Goal: Check status: Check status

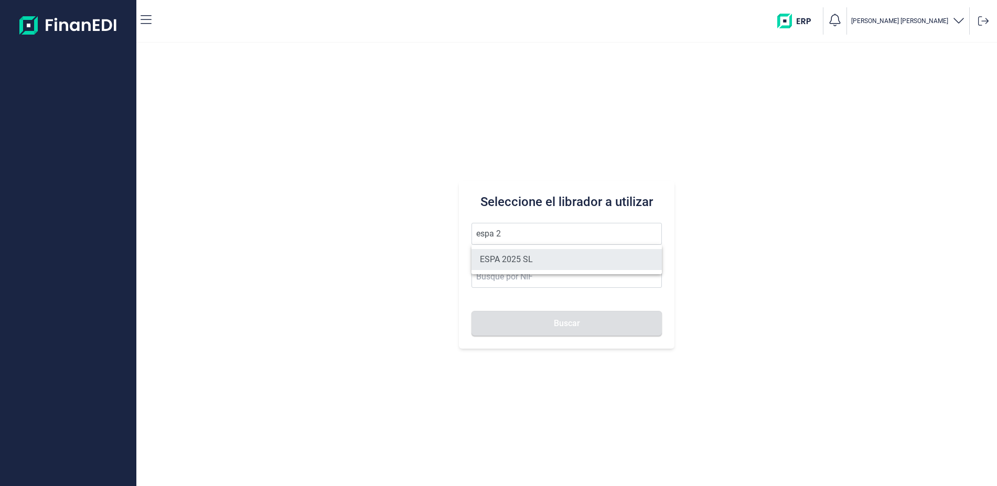
click at [528, 257] on li "ESPA 2025 SL" at bounding box center [567, 259] width 190 height 21
type input "ESPA 2025 SL"
type input "B55091797"
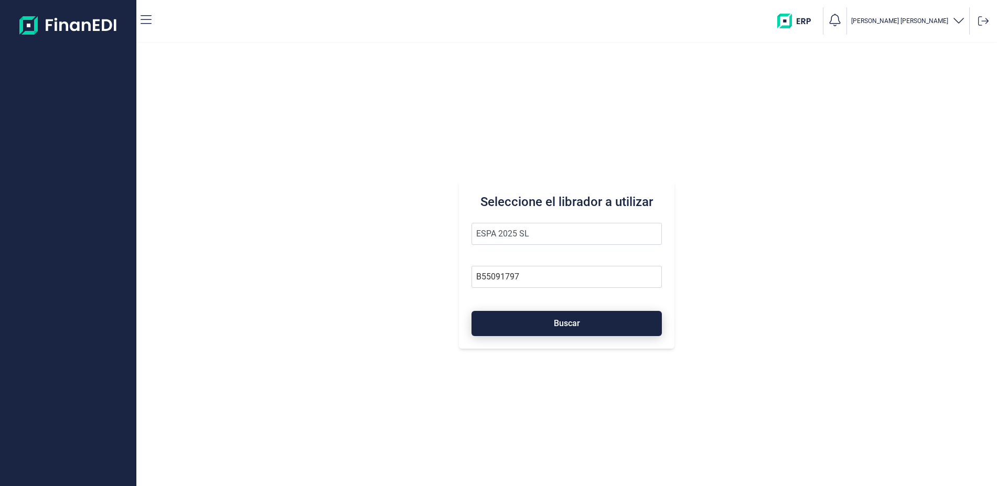
click at [564, 324] on span "Buscar" at bounding box center [567, 323] width 26 height 8
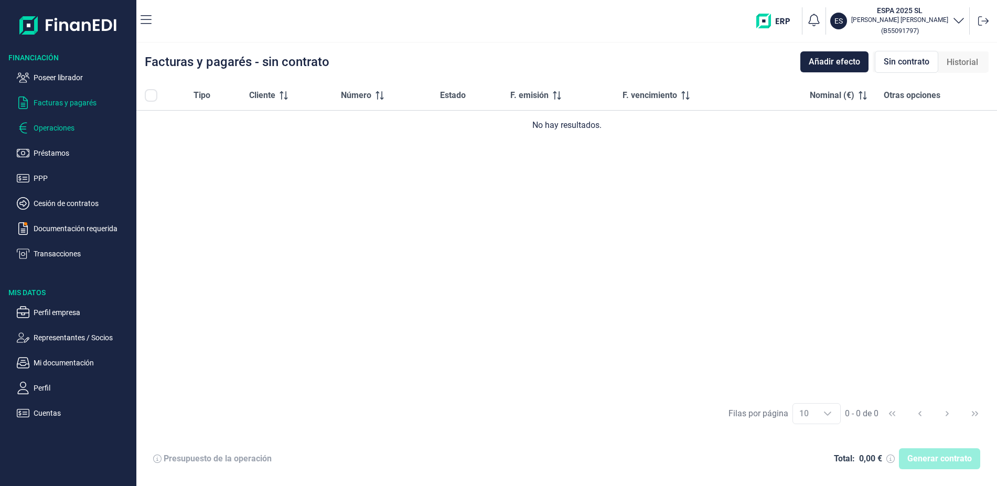
click at [70, 124] on p "Operaciones" at bounding box center [83, 128] width 99 height 13
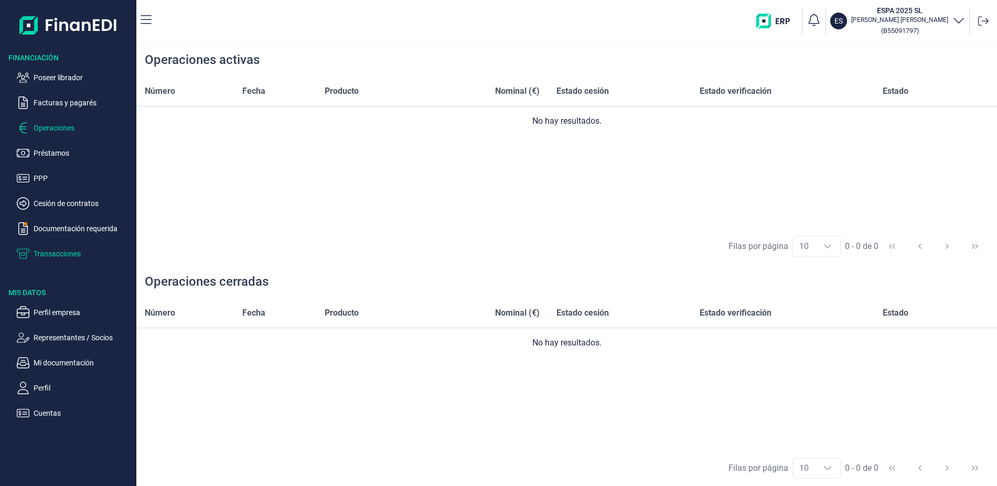
click at [72, 254] on p "Transacciones" at bounding box center [83, 254] width 99 height 13
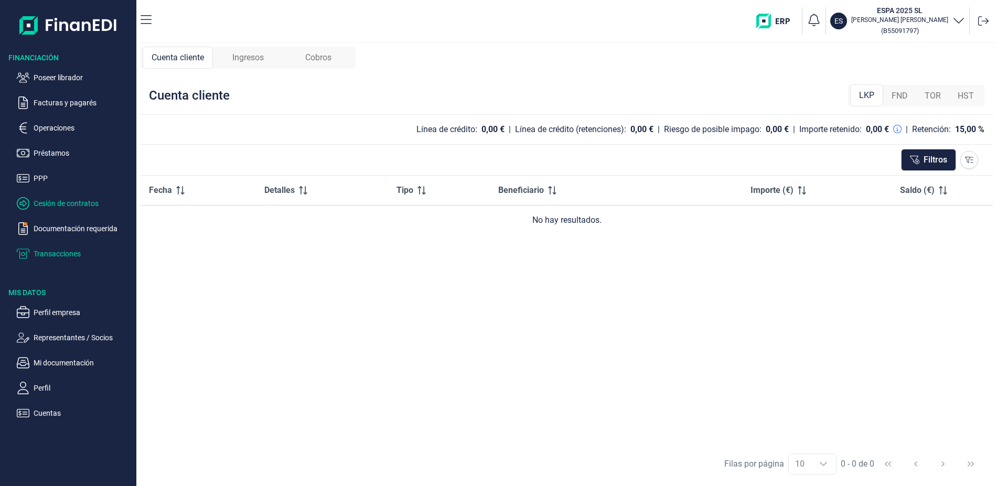
click at [73, 200] on p "Cesión de contratos" at bounding box center [83, 203] width 99 height 13
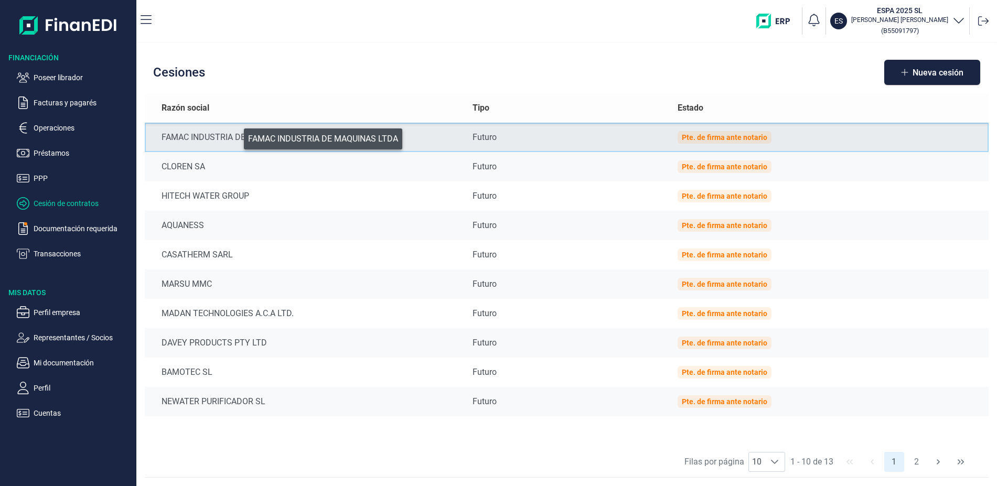
click at [237, 136] on div "FAMAC INDUSTRIA DE MAQUINAS LTDA" at bounding box center [309, 137] width 294 height 13
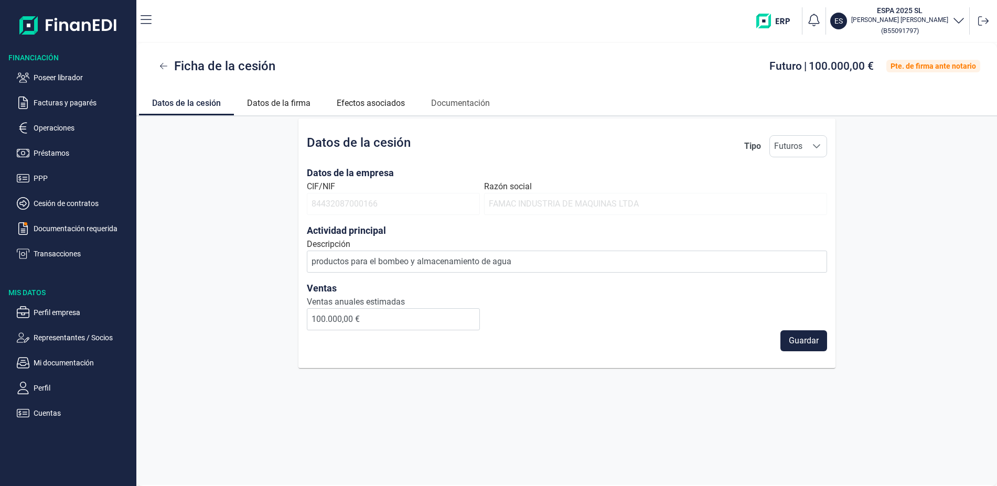
click at [883, 156] on div "Datos de la cesión Tipo Futuros Futuros Futuros Datos de la empresa CIF/NIF 844…" at bounding box center [566, 244] width 861 height 250
click at [290, 98] on link "Datos de la firma" at bounding box center [279, 101] width 90 height 25
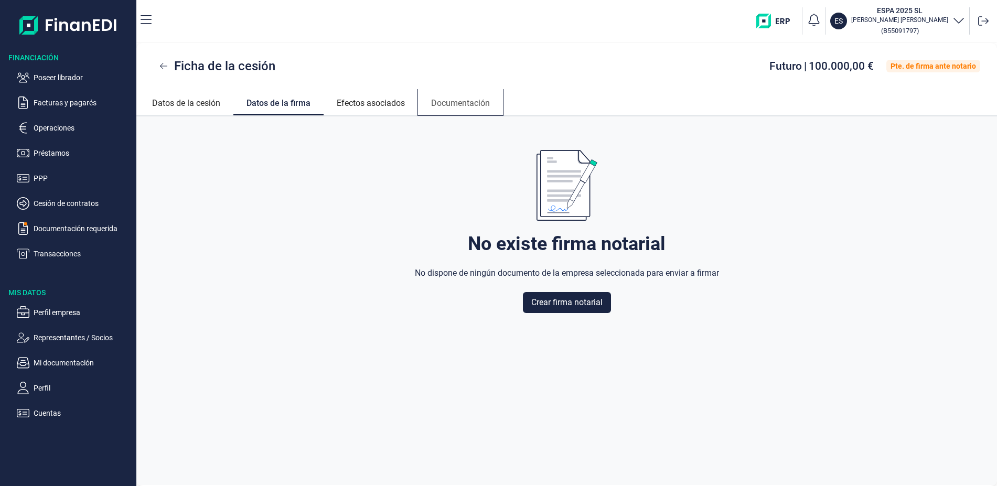
click at [457, 105] on link "Documentación" at bounding box center [460, 101] width 85 height 25
click at [179, 104] on link "Datos de la cesión" at bounding box center [186, 101] width 94 height 25
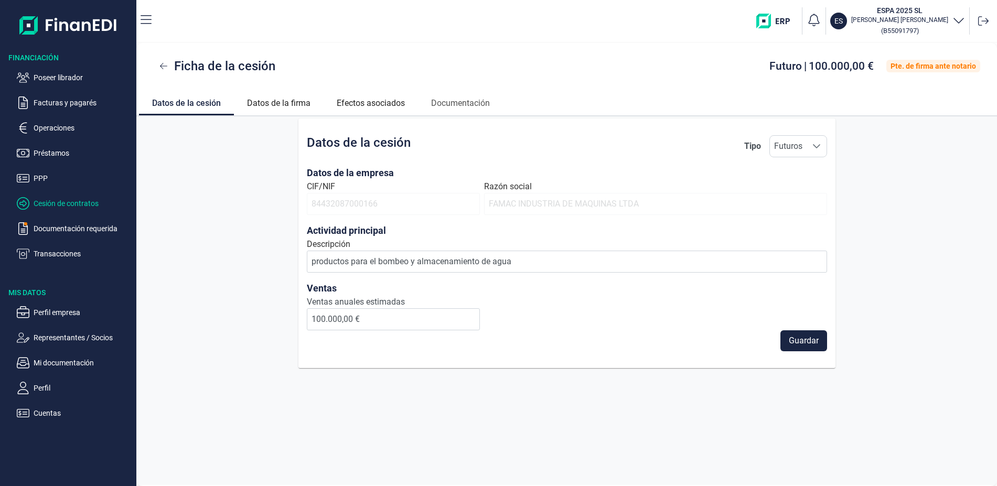
click at [69, 198] on p "Cesión de contratos" at bounding box center [83, 203] width 99 height 13
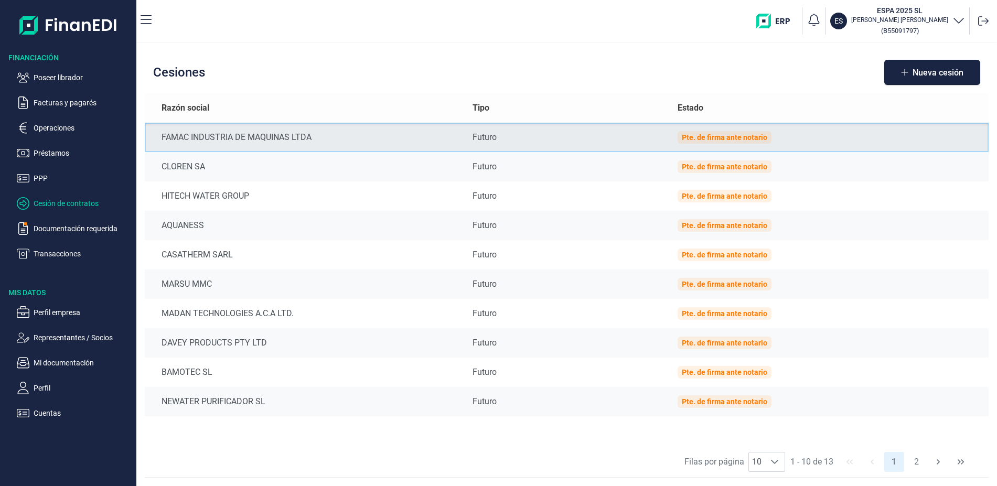
click at [707, 140] on div "Pte. de firma ante notario" at bounding box center [725, 137] width 86 height 8
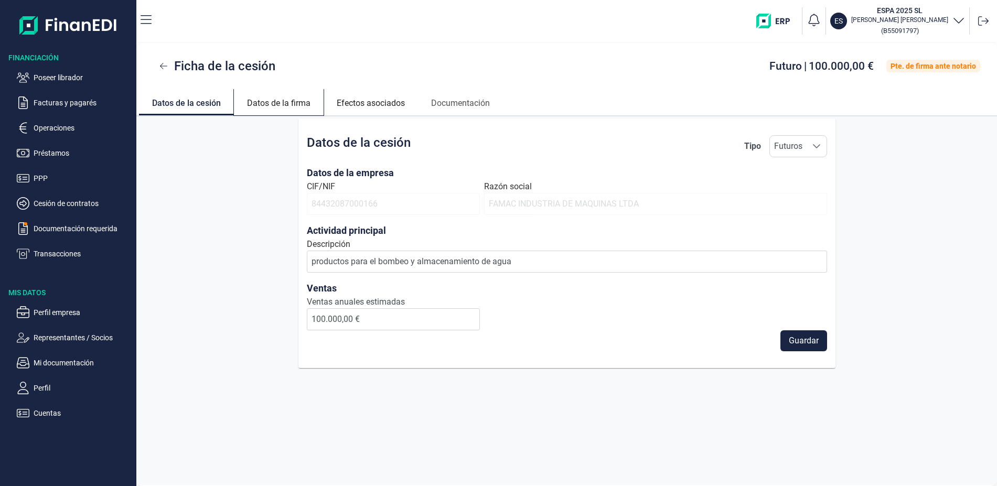
click at [277, 103] on link "Datos de la firma" at bounding box center [279, 101] width 90 height 25
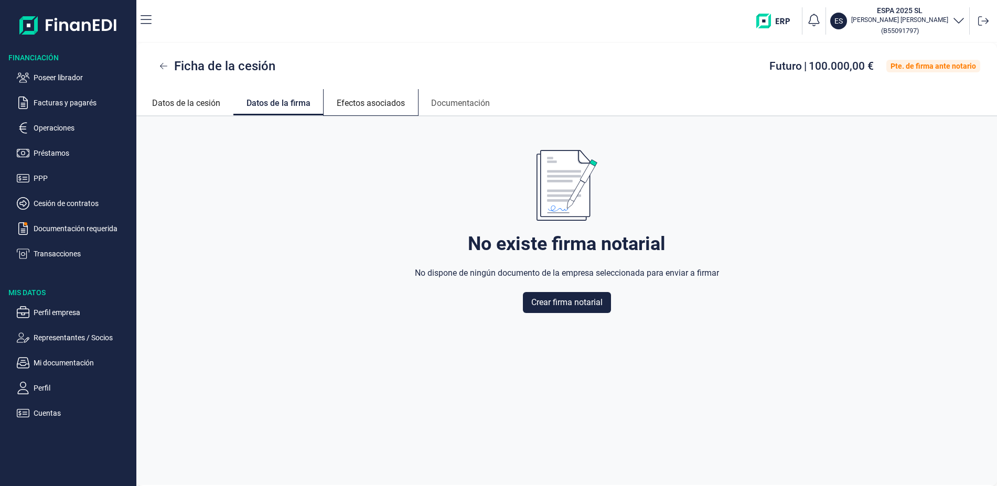
click at [392, 105] on link "Efectos asociados" at bounding box center [371, 101] width 94 height 25
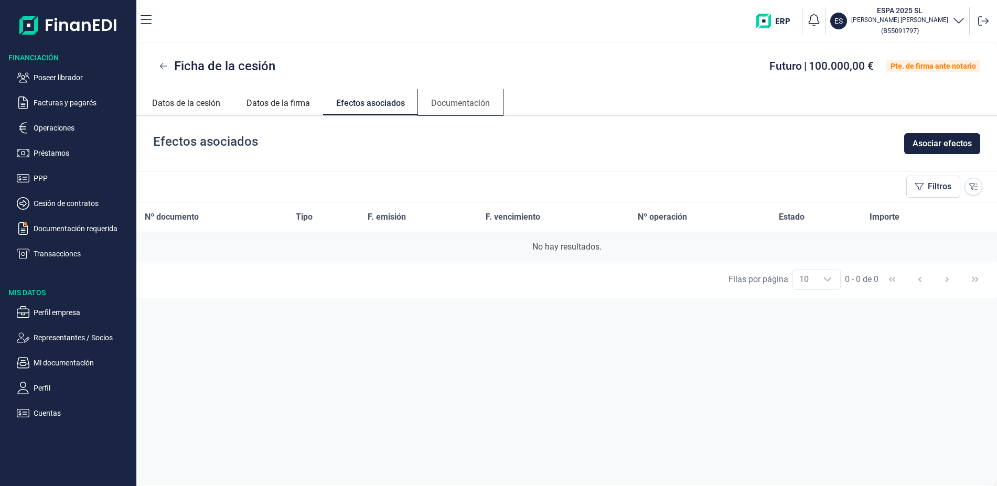
click at [466, 103] on link "Documentación" at bounding box center [460, 101] width 85 height 25
click at [83, 204] on p "Cesión de contratos" at bounding box center [83, 203] width 99 height 13
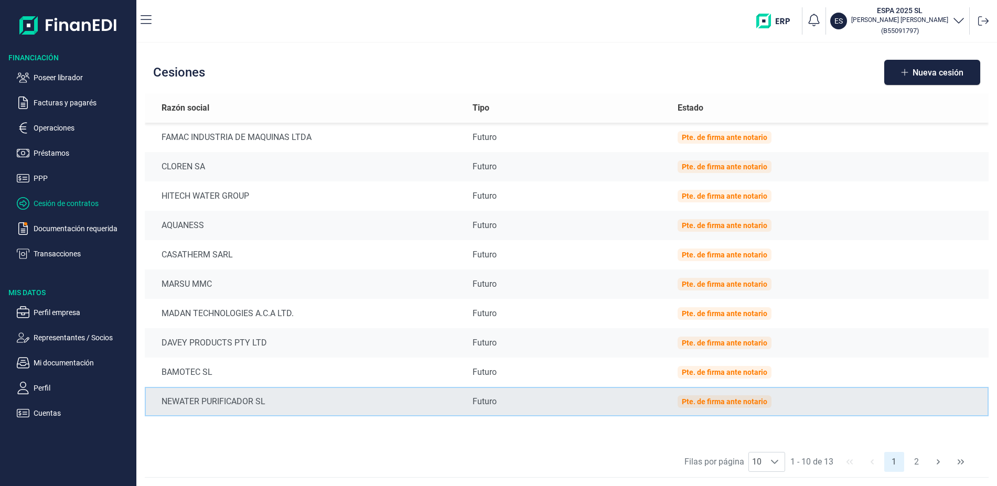
click at [708, 402] on div "Pte. de firma ante notario" at bounding box center [725, 402] width 86 height 8
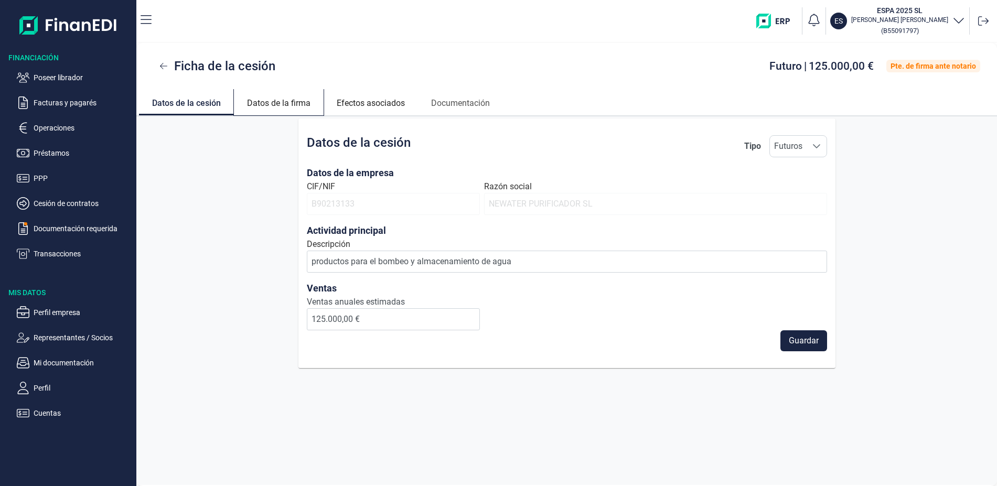
click at [276, 98] on link "Datos de la firma" at bounding box center [279, 101] width 90 height 25
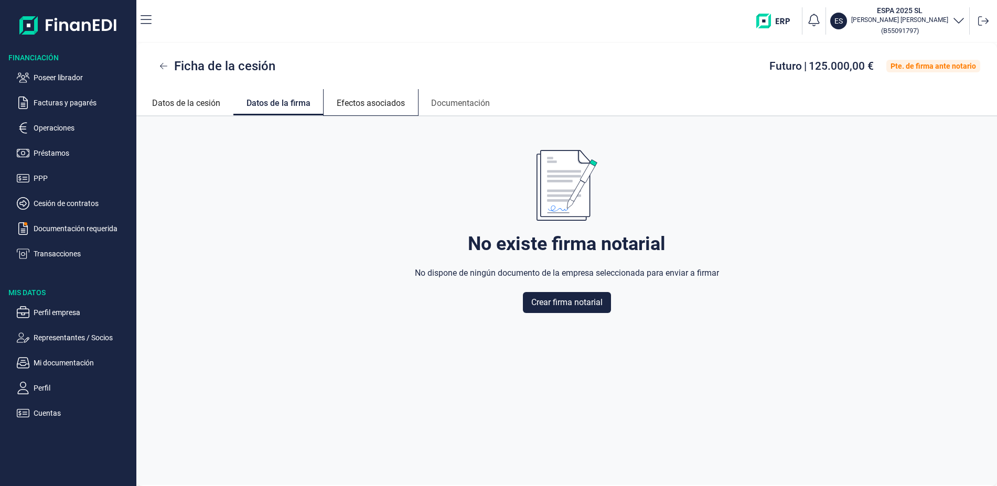
click at [383, 104] on link "Efectos asociados" at bounding box center [371, 101] width 94 height 25
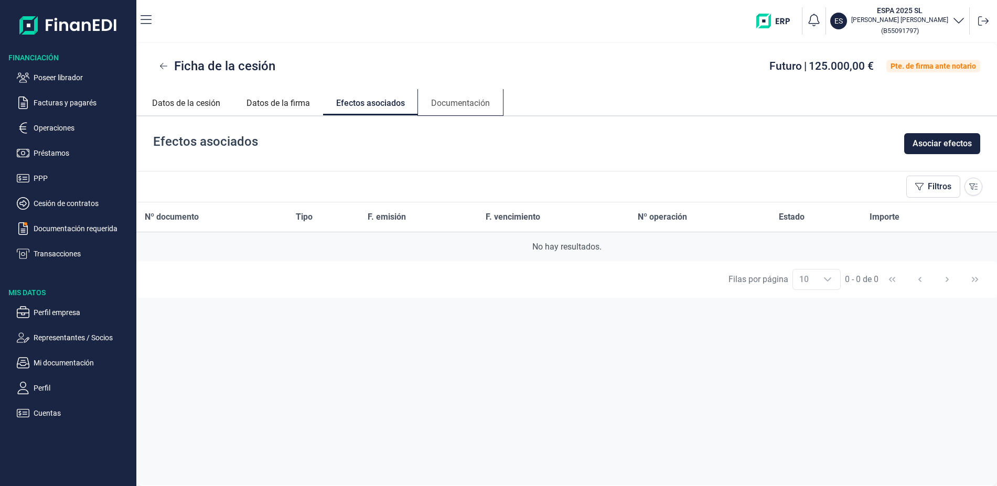
click at [476, 103] on link "Documentación" at bounding box center [460, 101] width 85 height 25
click at [162, 60] on button at bounding box center [163, 66] width 21 height 21
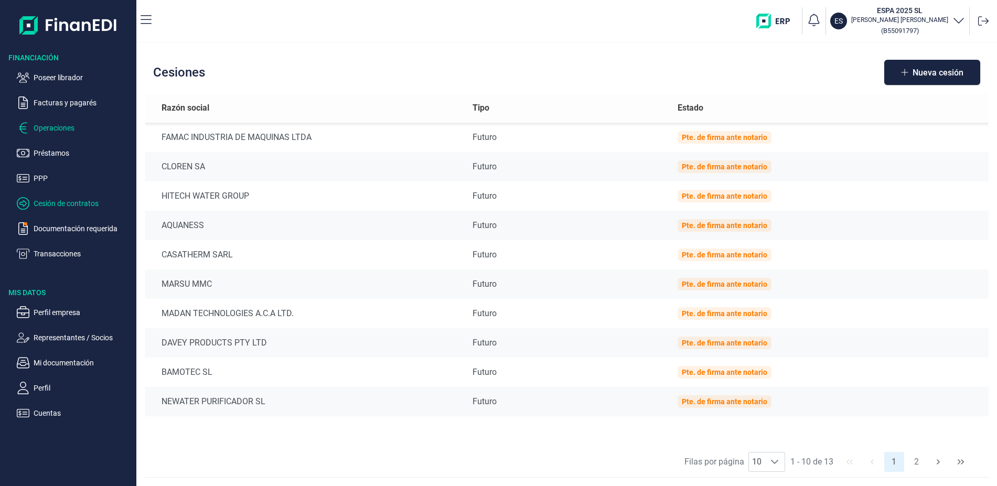
click at [63, 128] on p "Operaciones" at bounding box center [83, 128] width 99 height 13
